Goal: Task Accomplishment & Management: Manage account settings

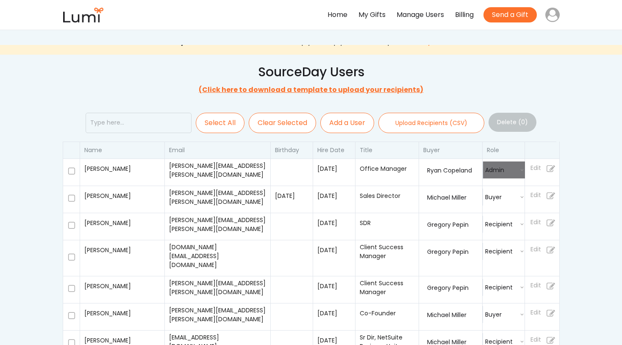
select select
select select ""admin""
select select
select select ""buyer""
select select
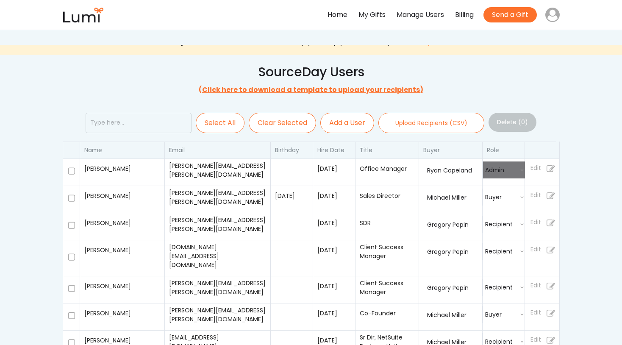
select select ""recipient""
select select
select select ""recipient""
select select
select select ""recipient""
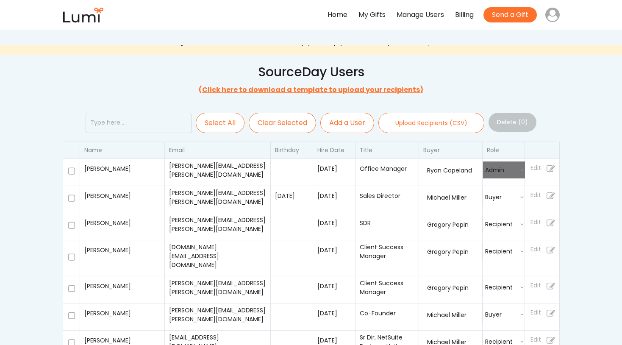
select select
select select ""buyer""
select select
select select ""recipient""
select select
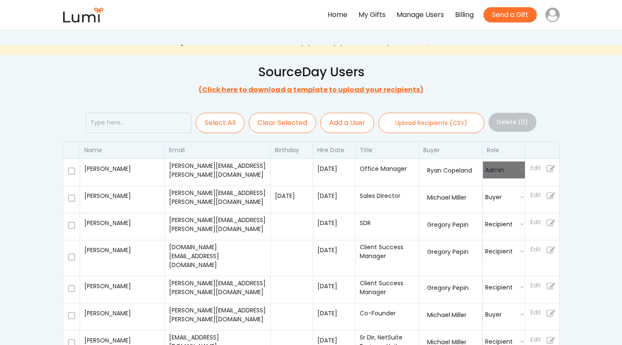
select select ""buyer""
select select
select select ""buyer""
select select
select select ""recipient""
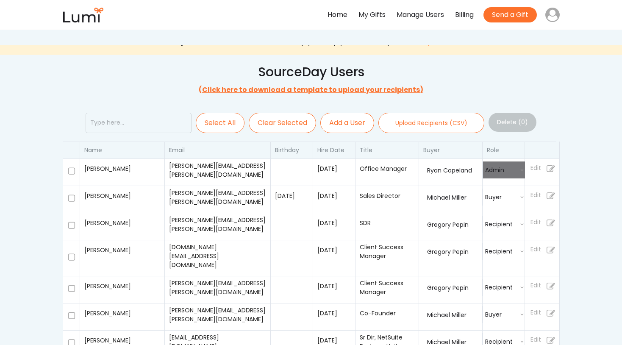
select select
select select ""recipient""
select select
select select ""recipient""
select select
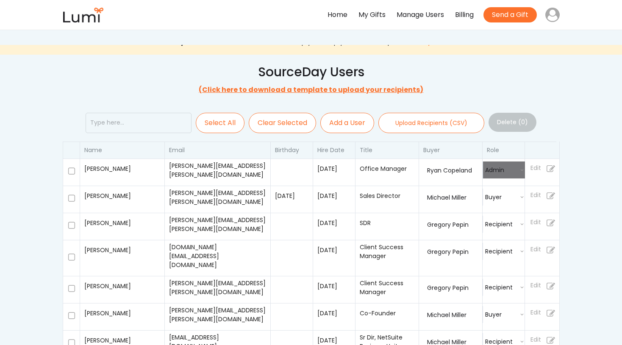
select select ""recipient""
select select
select select ""buyer""
select select
select select ""buyer""
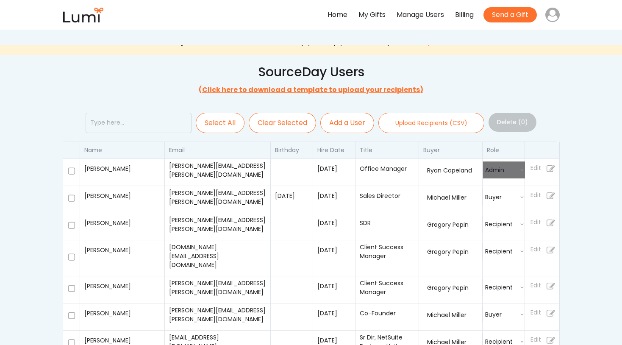
select select
select select ""buyer""
select select
select select ""buyer""
select select
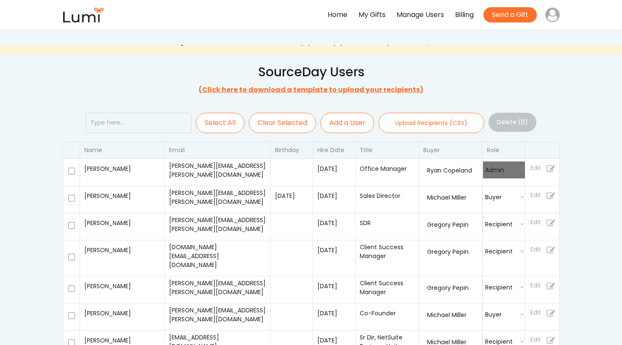
select select ""recipient""
select select
select select ""buyer""
select select
select select ""recipient""
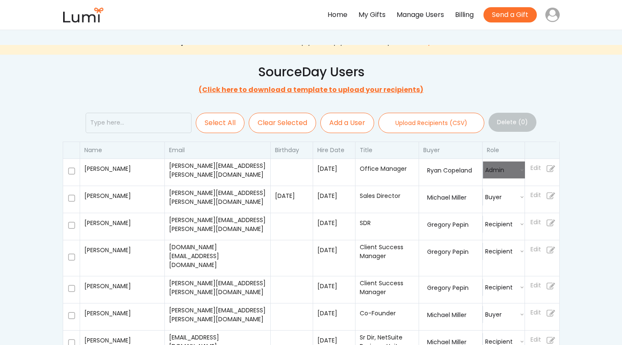
select select
select select ""admin""
select select
select select ""recipient""
select select
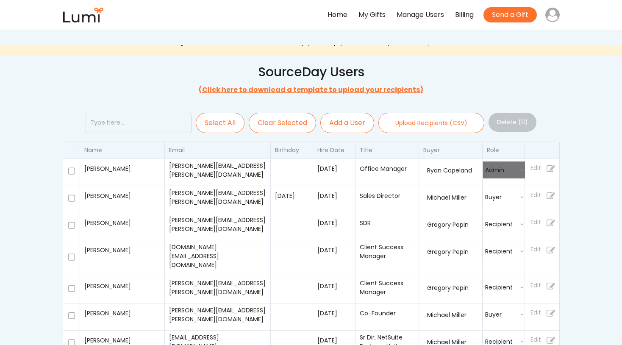
select select ""recipient""
select select
select select ""recipient""
select select
select select ""recipient""
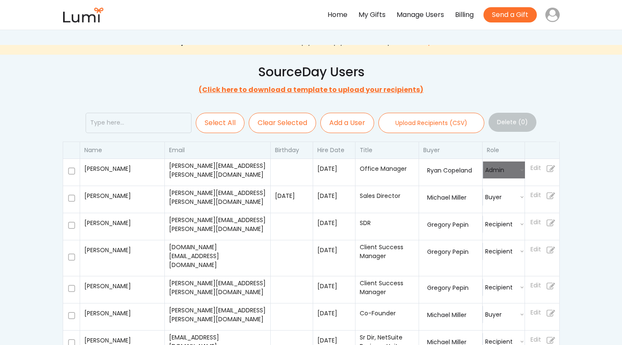
select select
select select ""recipient""
select select
select select ""buyer""
select select
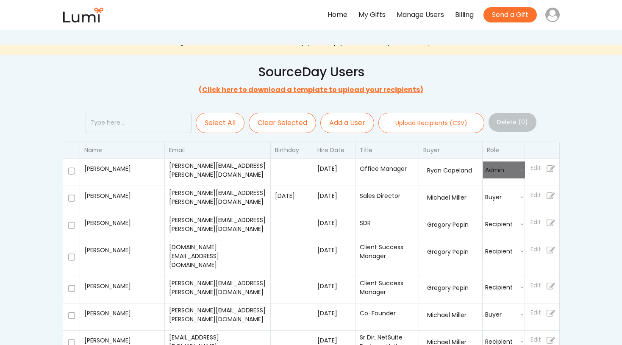
select select ""recipient""
select select
select select ""buyer""
select select
select select ""buyer""
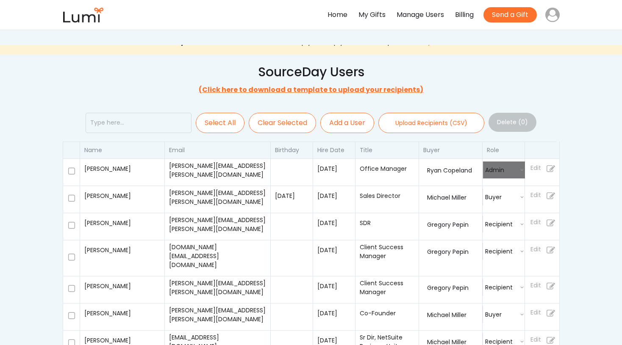
select select
select select ""buyer""
select select
select select ""recipient""
select select
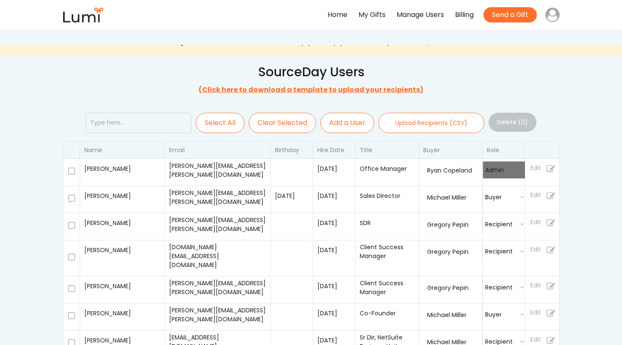
select select ""buyer""
select select
select select ""buyer""
select select
select select ""buyer""
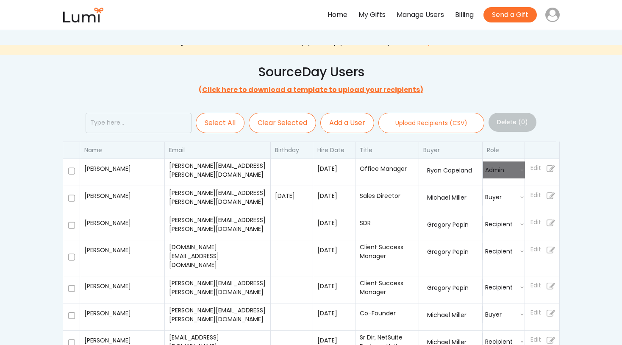
select select
select select ""recipient""
select select
select select ""buyer""
select select
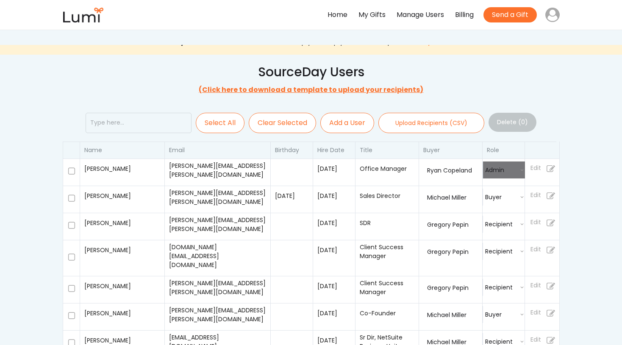
select select ""buyer""
select select
select select ""recipient""
select select
select select ""recipient""
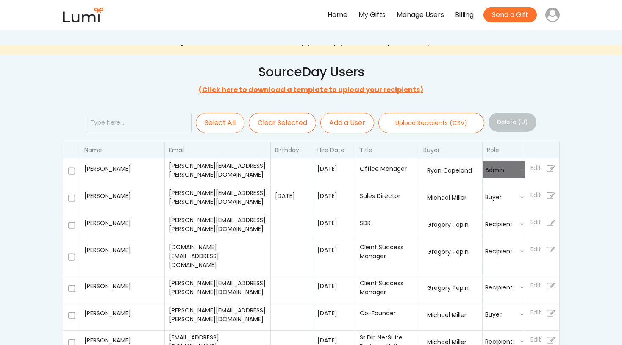
select select
select select ""recipient""
select select
select select ""recipient""
select select
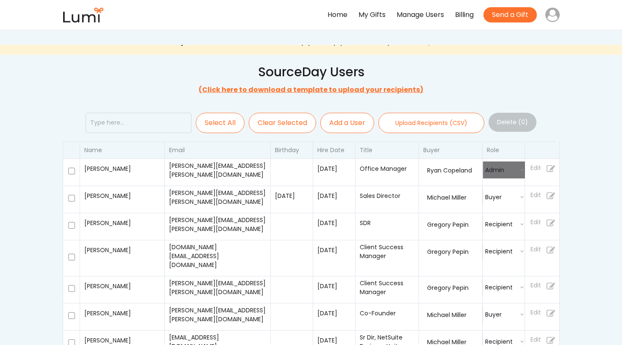
select select ""recipient""
select select
select select ""recipient""
select select
select select ""recipient""
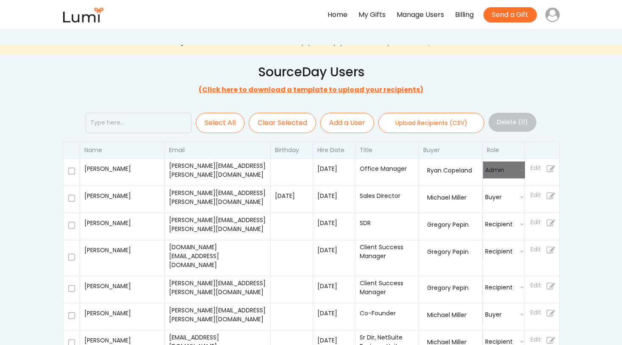
select select
select select ""recipient""
select select
select select ""recipient""
select select
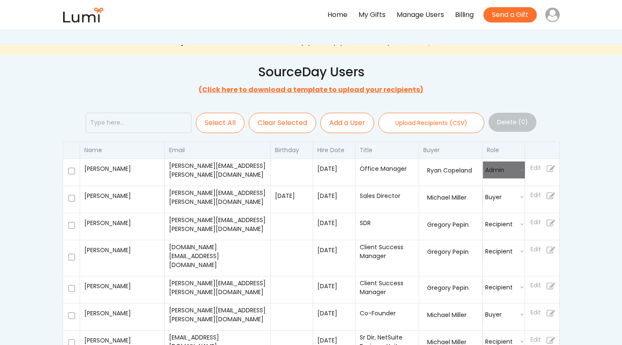
select select ""recipient""
select select
select select ""recipient""
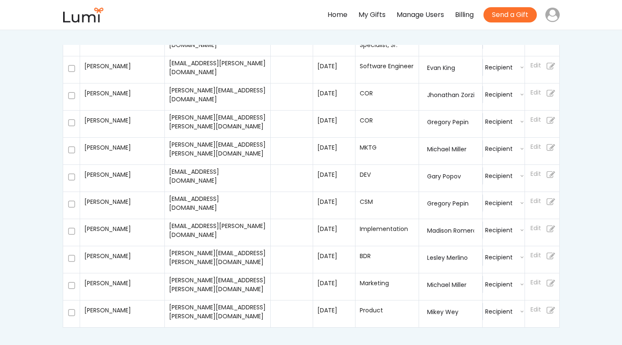
scroll to position [72, 0]
click at [552, 16] on use at bounding box center [553, 15] width 14 height 14
click at [499, 54] on div "Sign Out" at bounding box center [502, 53] width 28 height 12
